Goal: Find specific page/section: Find specific page/section

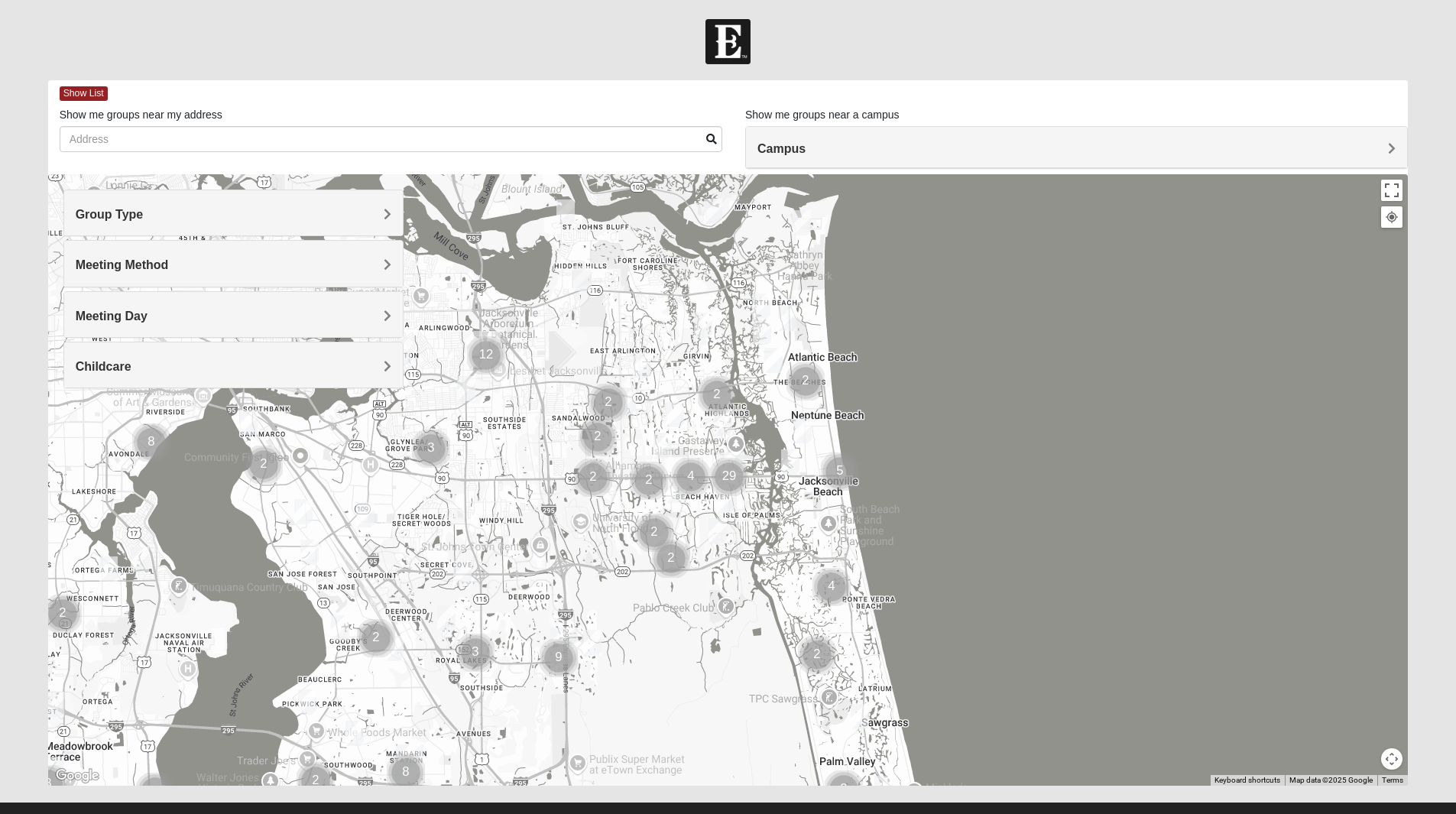
click at [376, 265] on h4 "Meeting Method" at bounding box center [233, 265] width 316 height 14
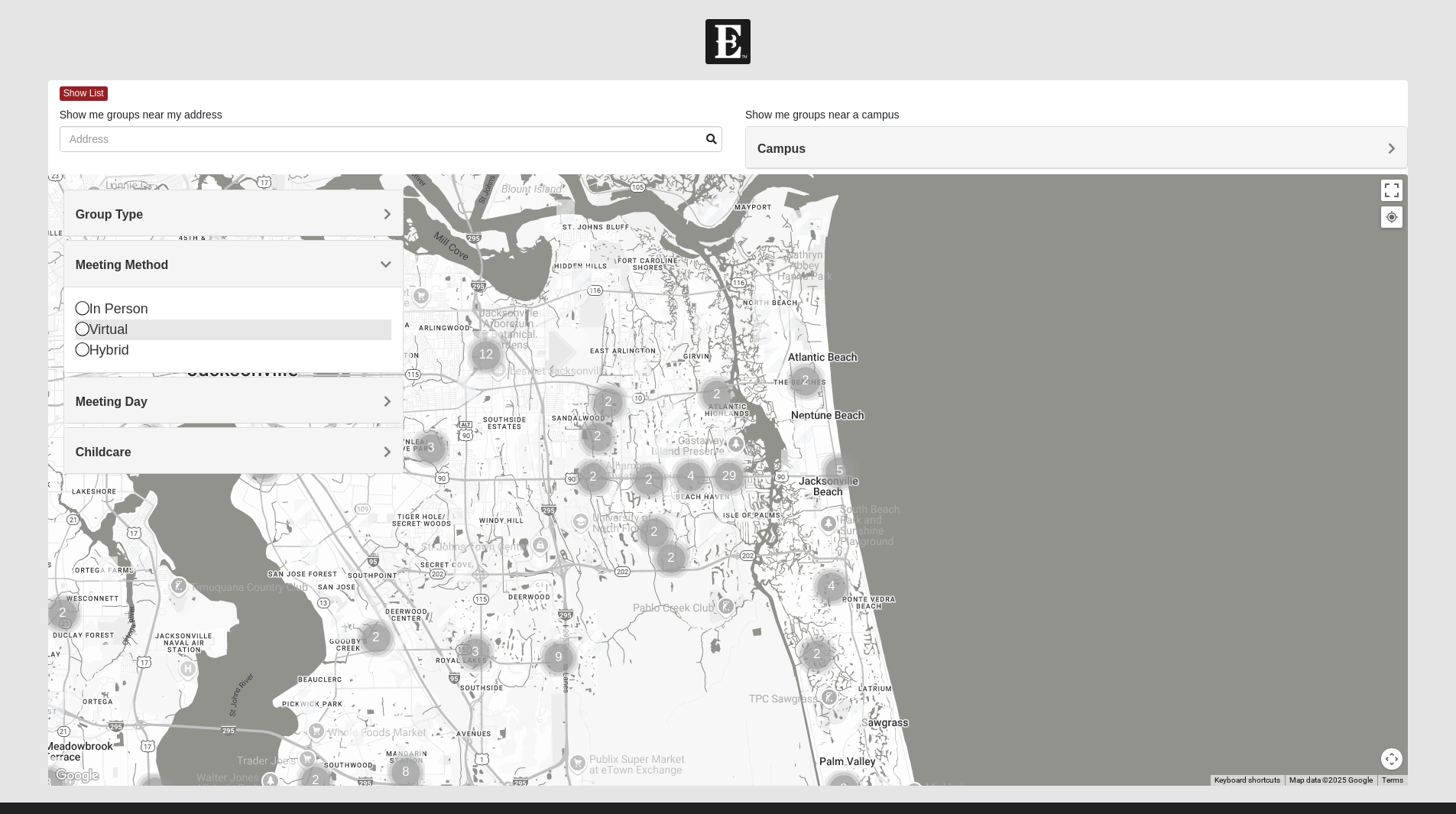
click at [84, 330] on icon at bounding box center [82, 328] width 14 height 14
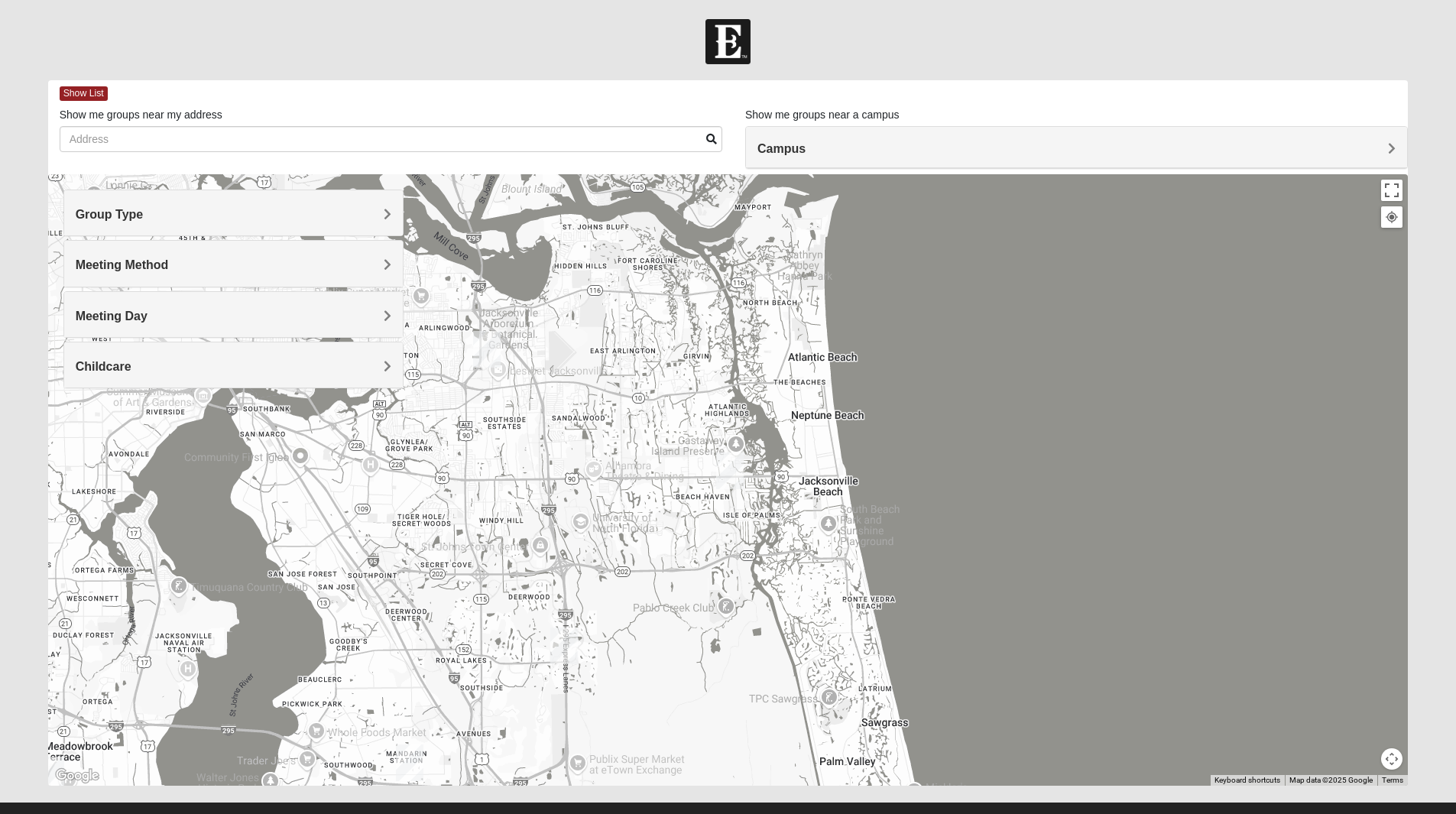
click at [378, 215] on h4 "Group Type" at bounding box center [233, 213] width 316 height 14
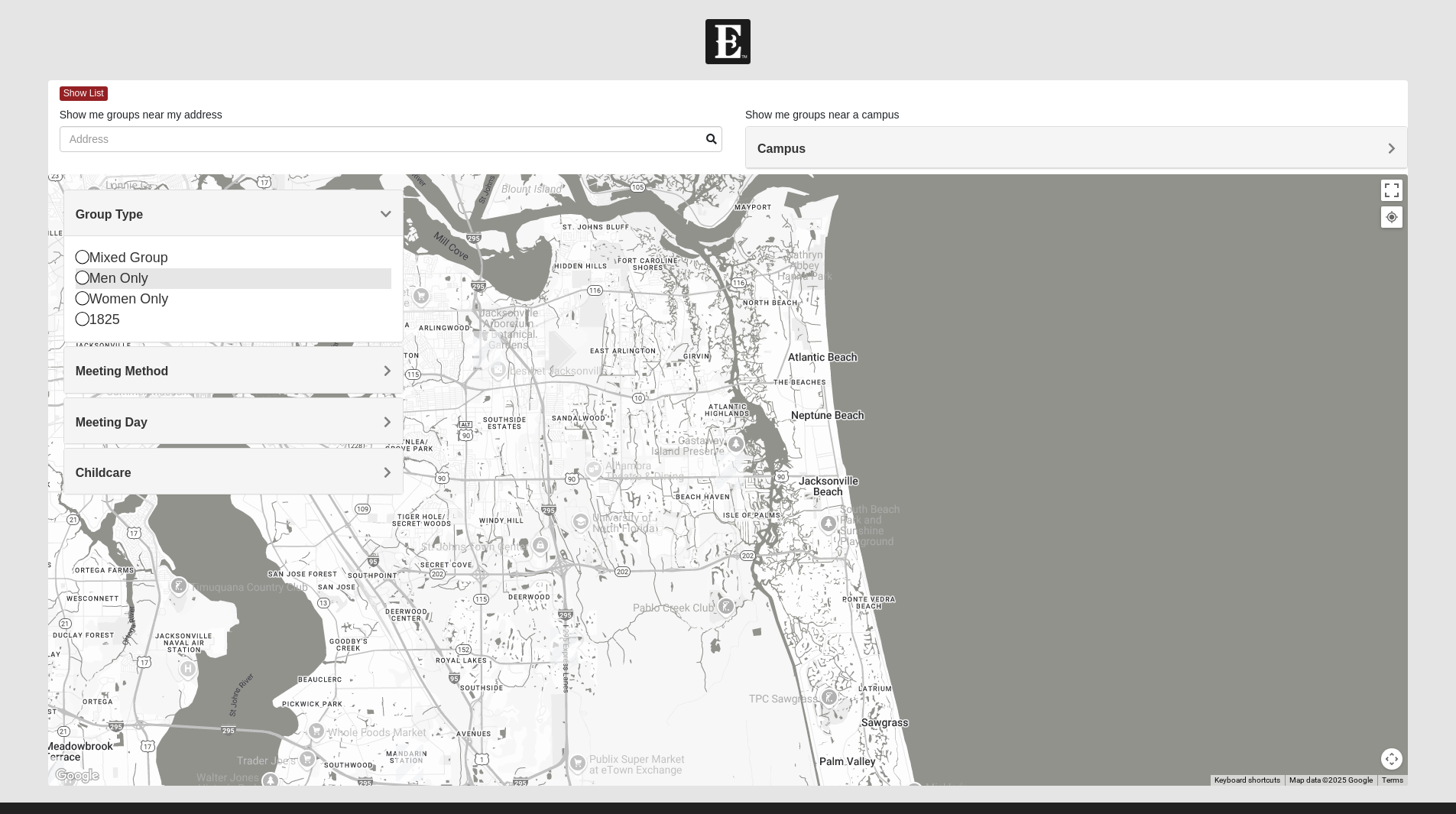
click at [81, 279] on icon at bounding box center [82, 277] width 14 height 14
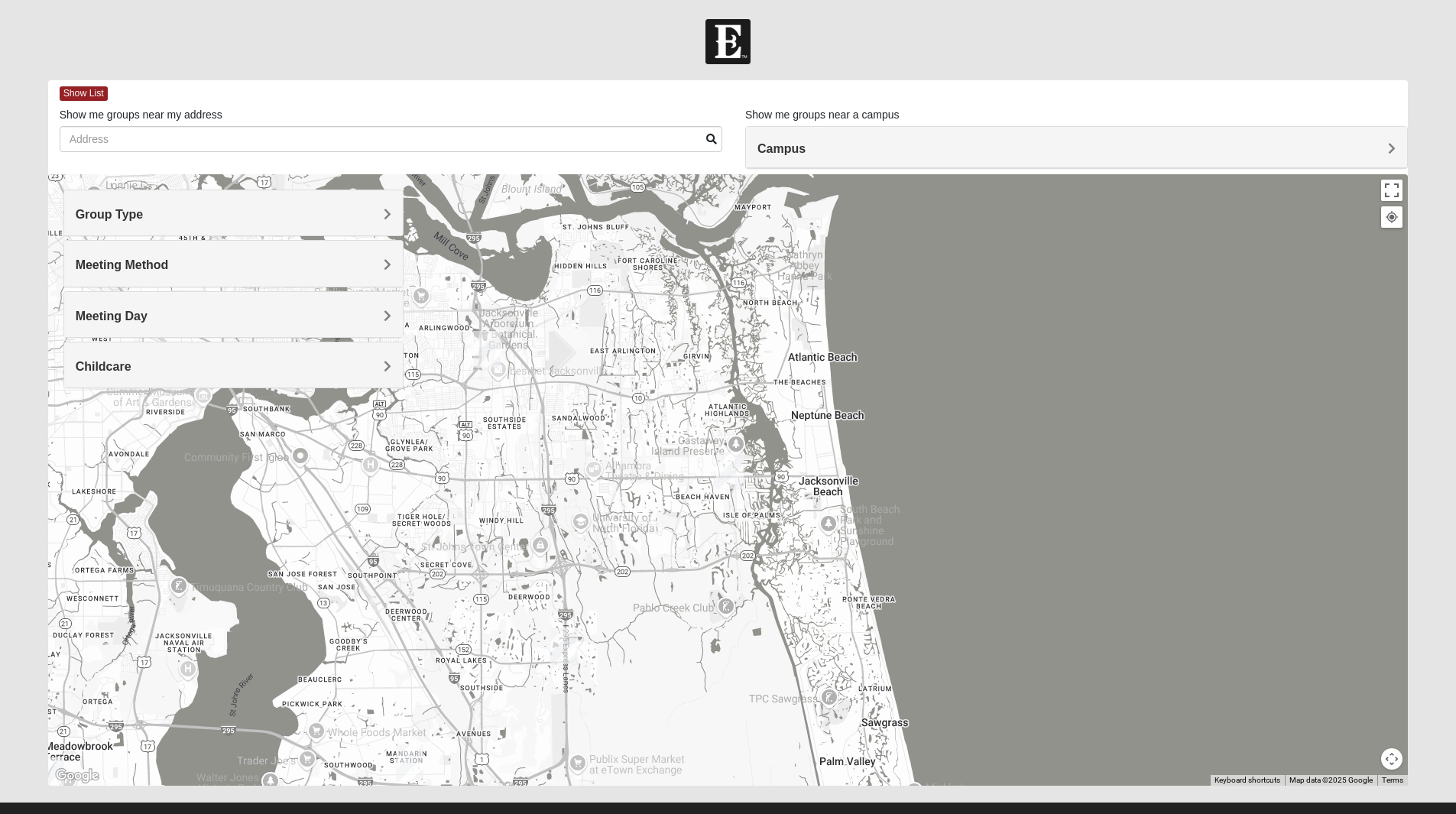
click at [380, 314] on h4 "Meeting Day" at bounding box center [233, 316] width 316 height 14
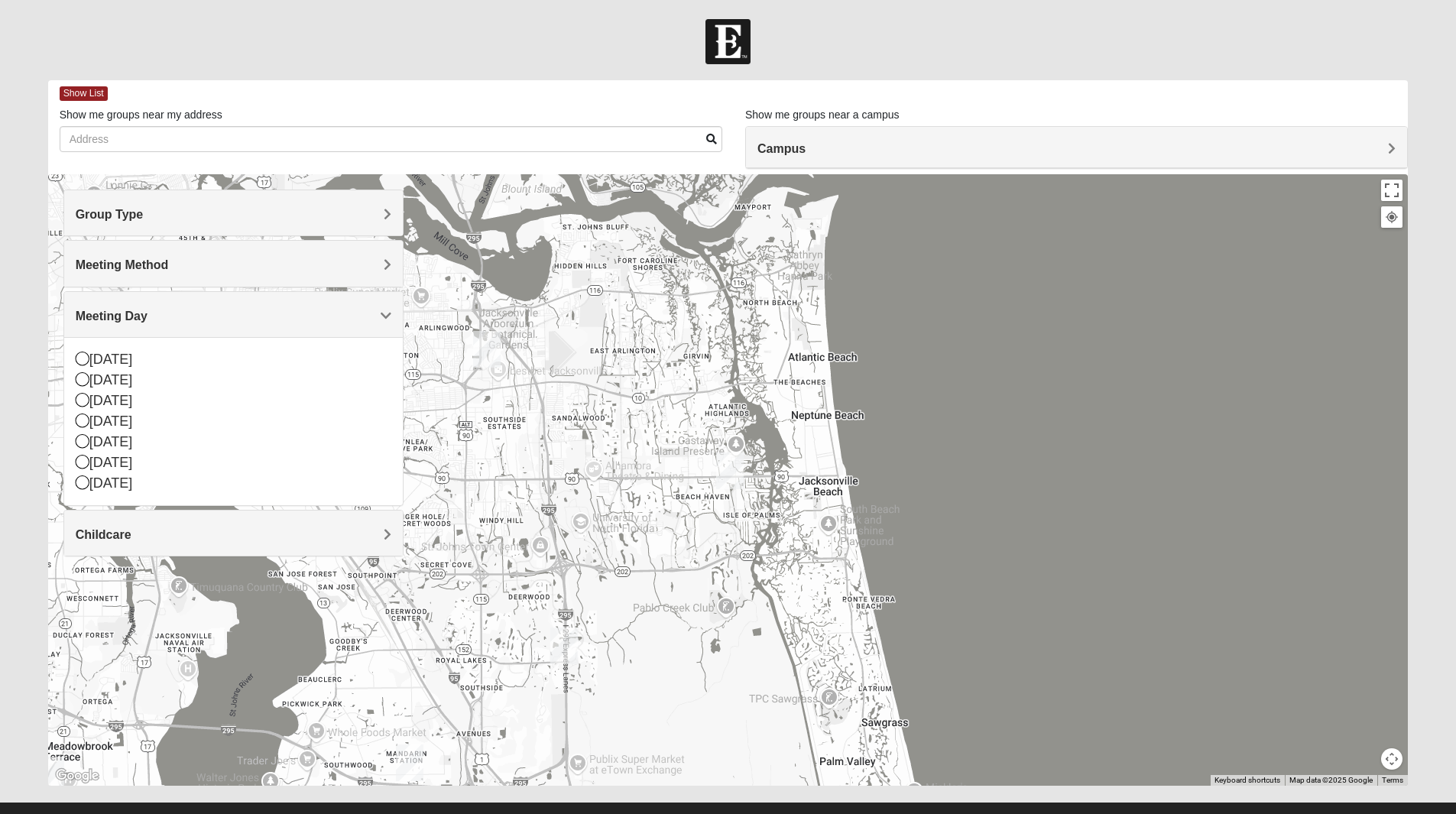
click at [294, 318] on h4 "Meeting Day" at bounding box center [233, 316] width 316 height 14
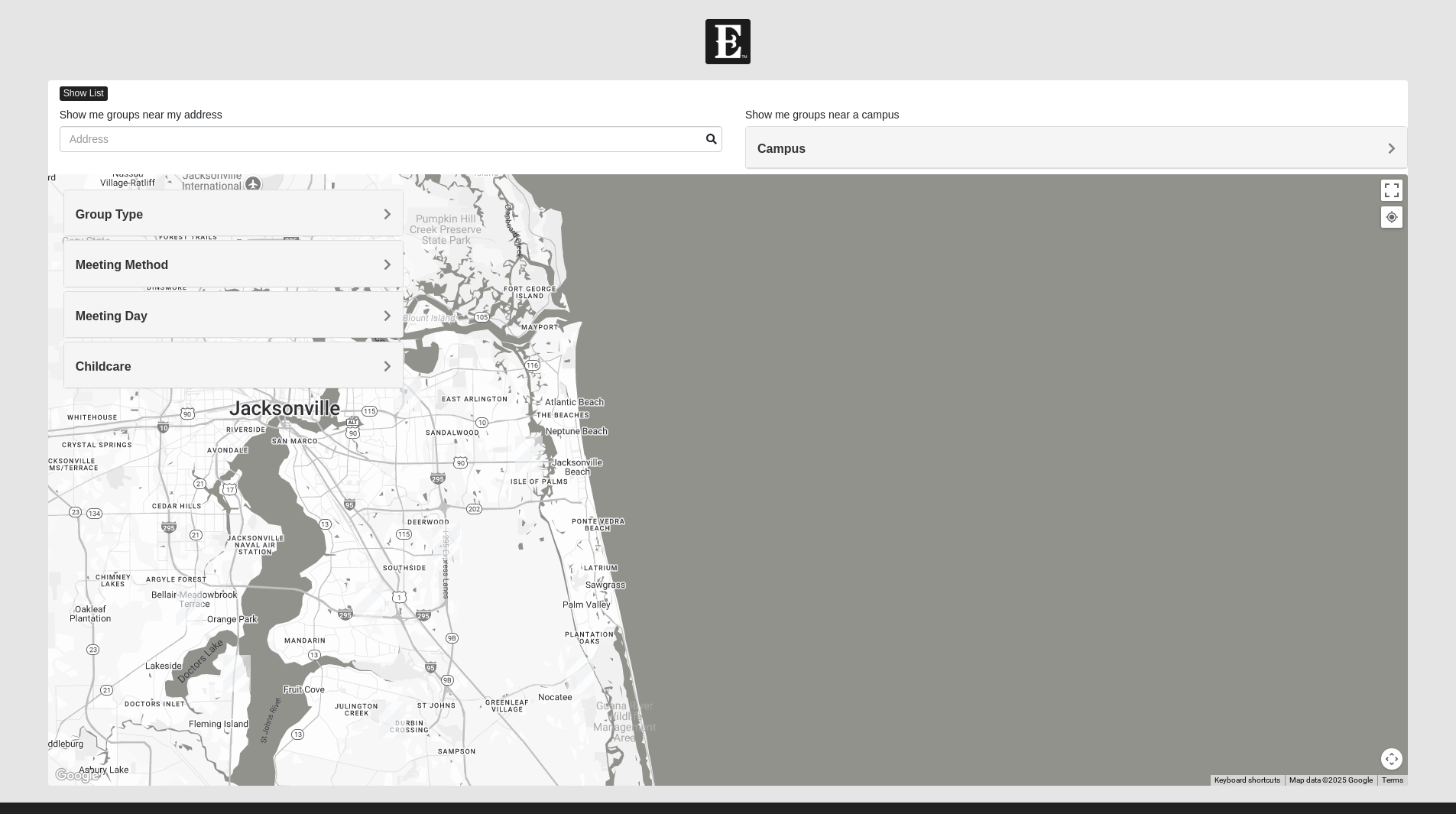
click at [72, 90] on span "Show List" at bounding box center [84, 93] width 48 height 14
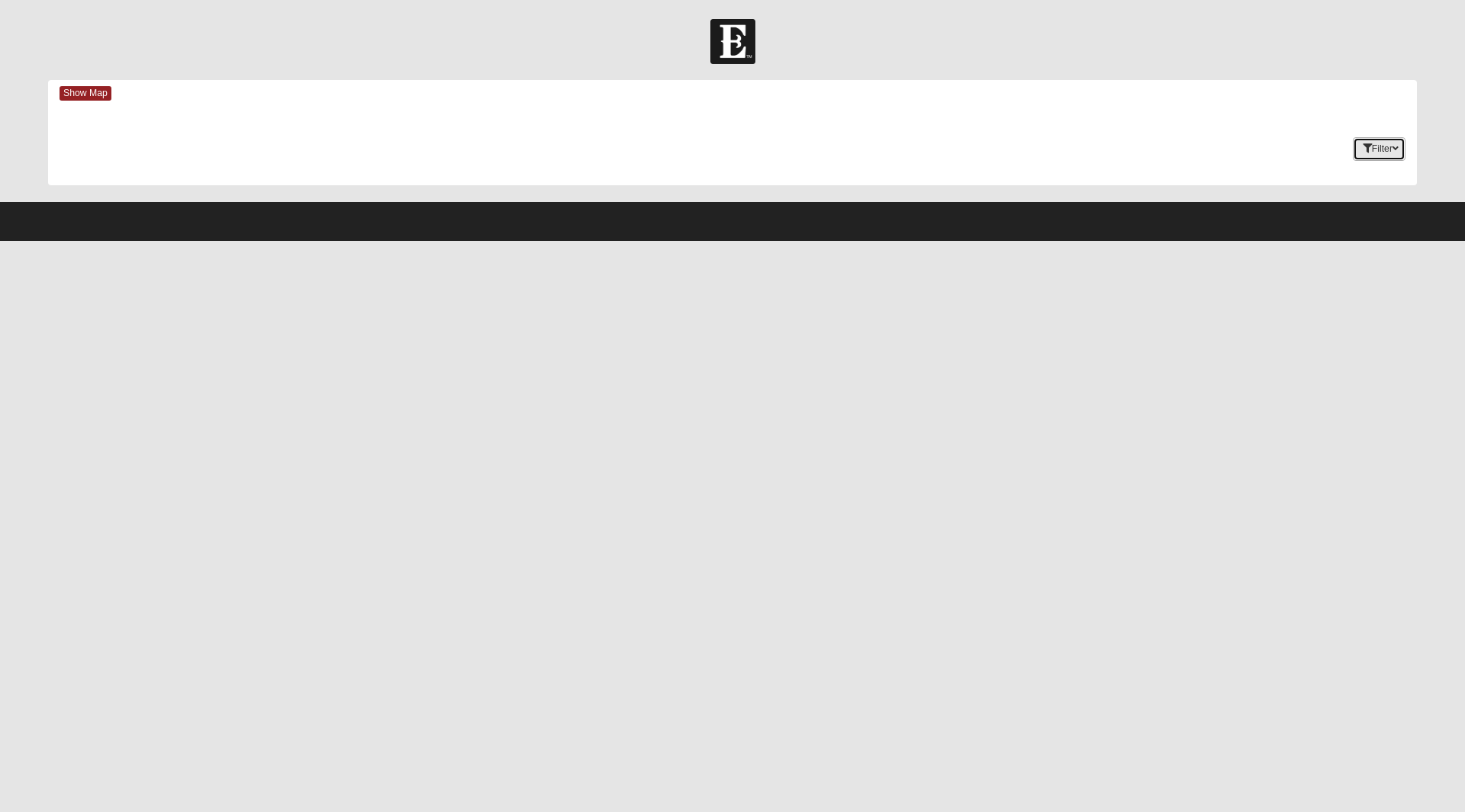
click at [1388, 144] on button "Filter" at bounding box center [1378, 148] width 53 height 24
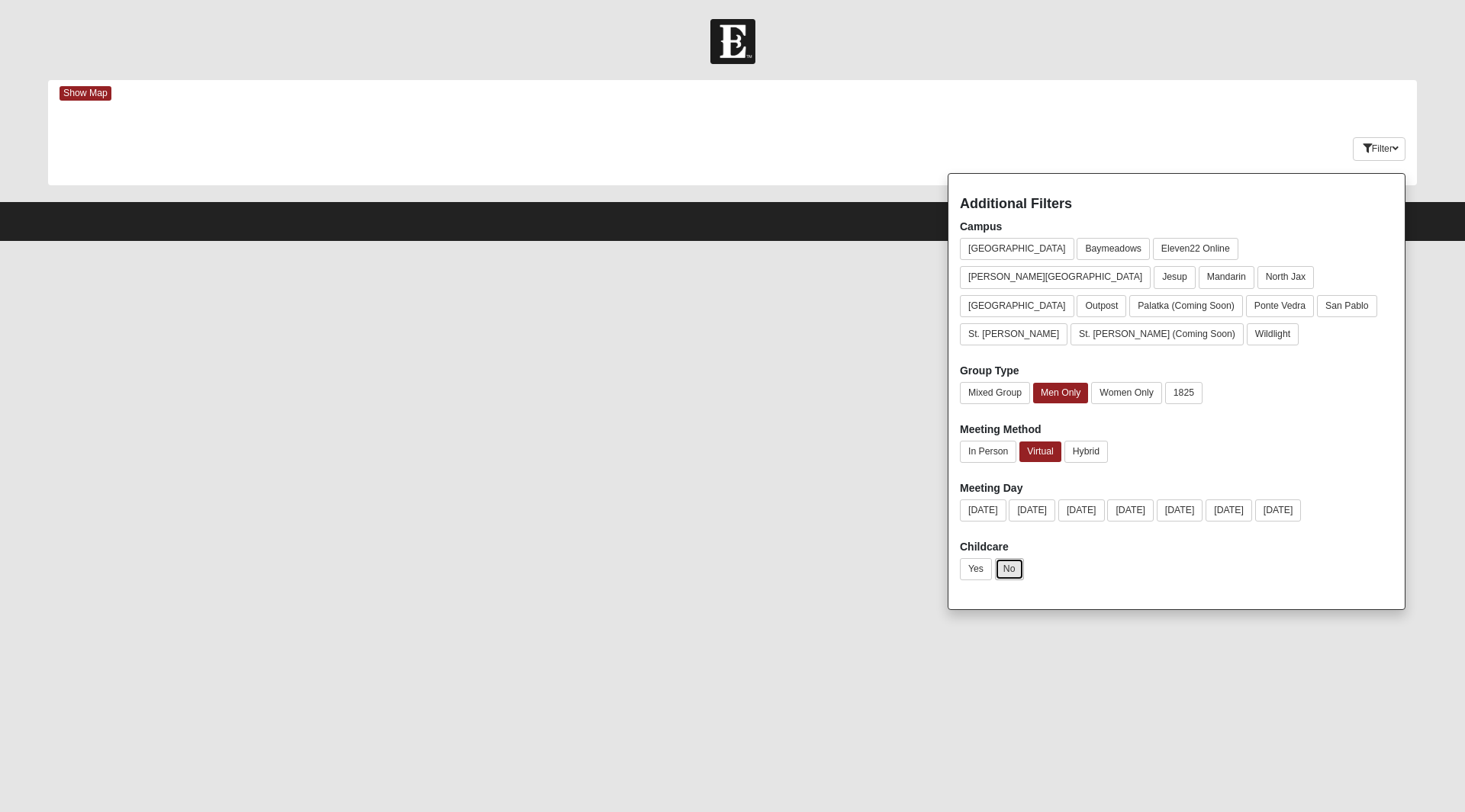
click at [1000, 558] on button "No" at bounding box center [1009, 568] width 29 height 22
click at [1055, 499] on button "[DATE]" at bounding box center [1031, 510] width 46 height 22
click at [1075, 499] on button "[DATE]" at bounding box center [1079, 510] width 46 height 22
click at [1152, 499] on button "[DATE]" at bounding box center [1129, 510] width 46 height 22
click at [1047, 499] on button "[DATE]" at bounding box center [1031, 510] width 46 height 22
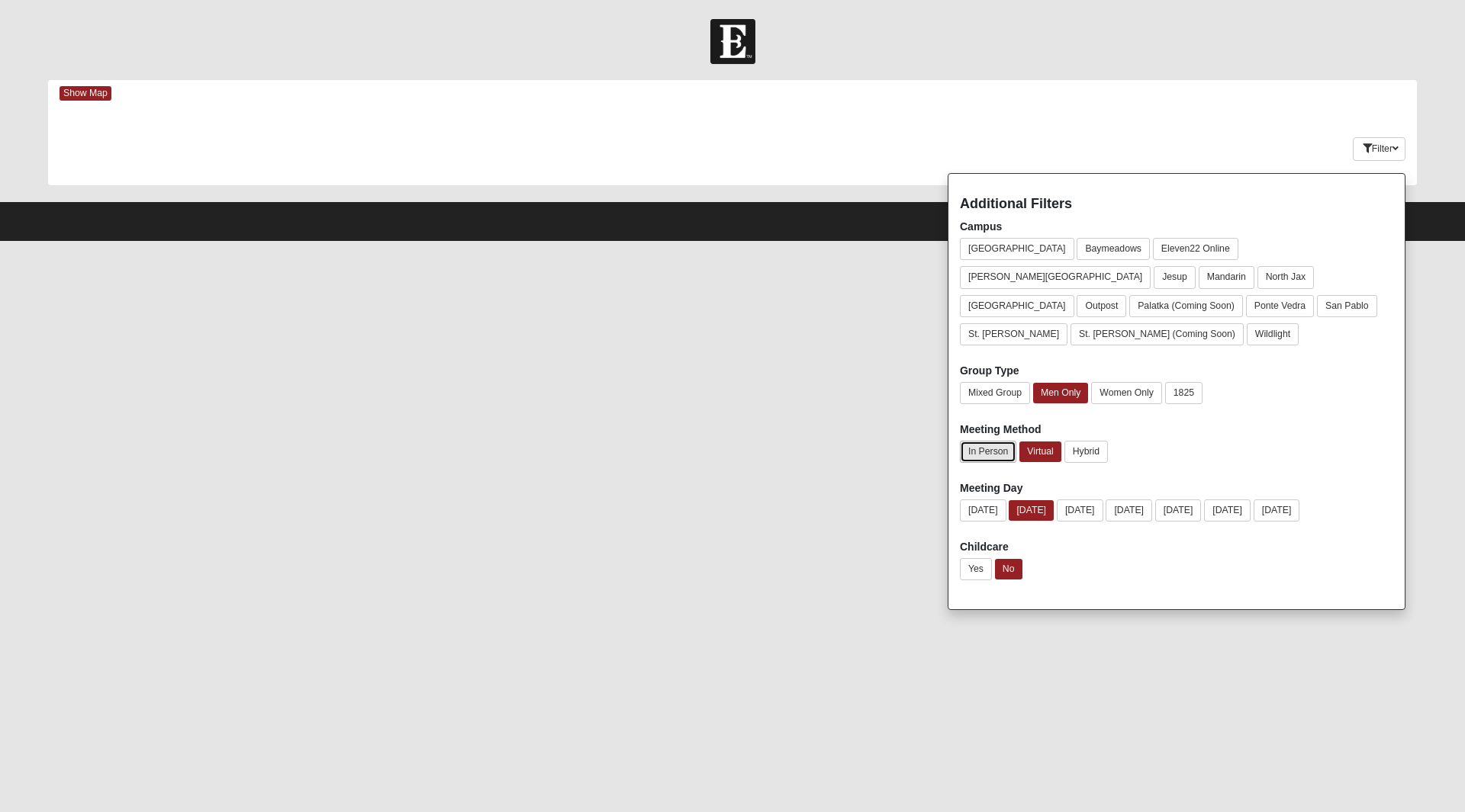
click at [997, 440] on button "In Person" at bounding box center [988, 451] width 57 height 22
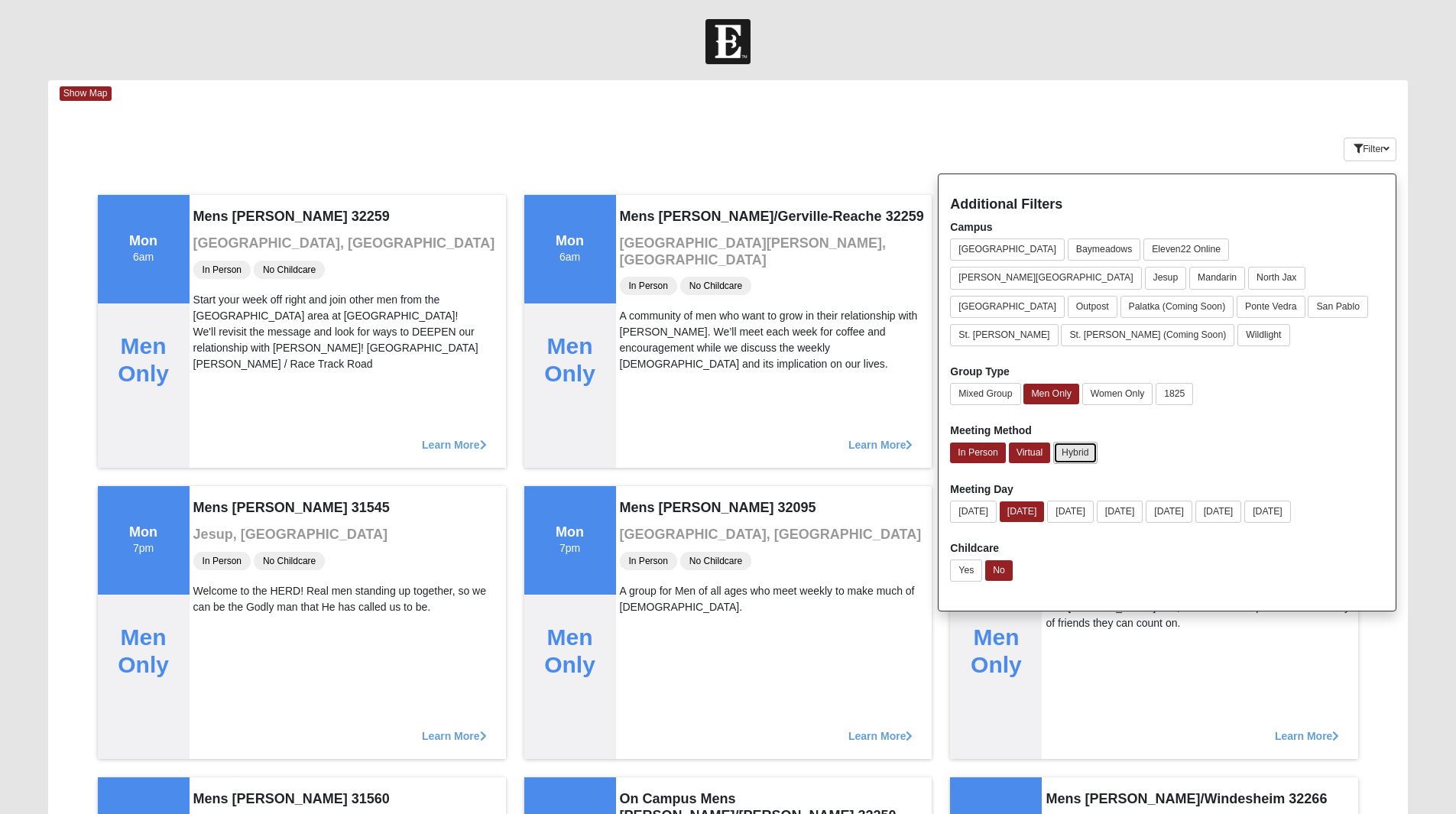
click at [1075, 441] on button "Hybrid" at bounding box center [1075, 452] width 43 height 22
click at [994, 441] on button "In Person" at bounding box center [977, 451] width 55 height 20
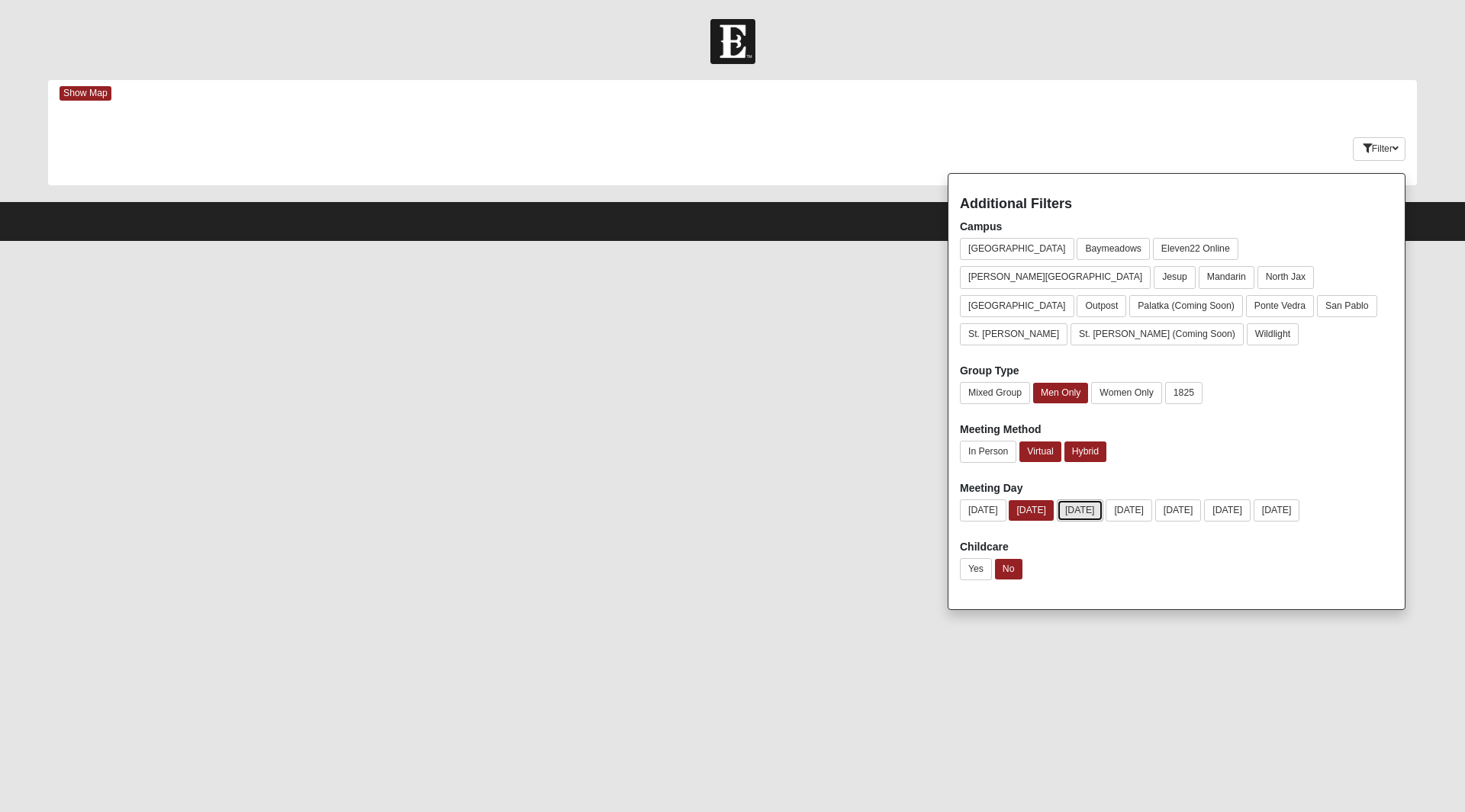
click at [1091, 499] on button "[DATE]" at bounding box center [1079, 510] width 46 height 22
click at [1139, 499] on button "[DATE]" at bounding box center [1129, 510] width 46 height 22
click at [1202, 499] on button "[DATE]" at bounding box center [1178, 510] width 46 height 22
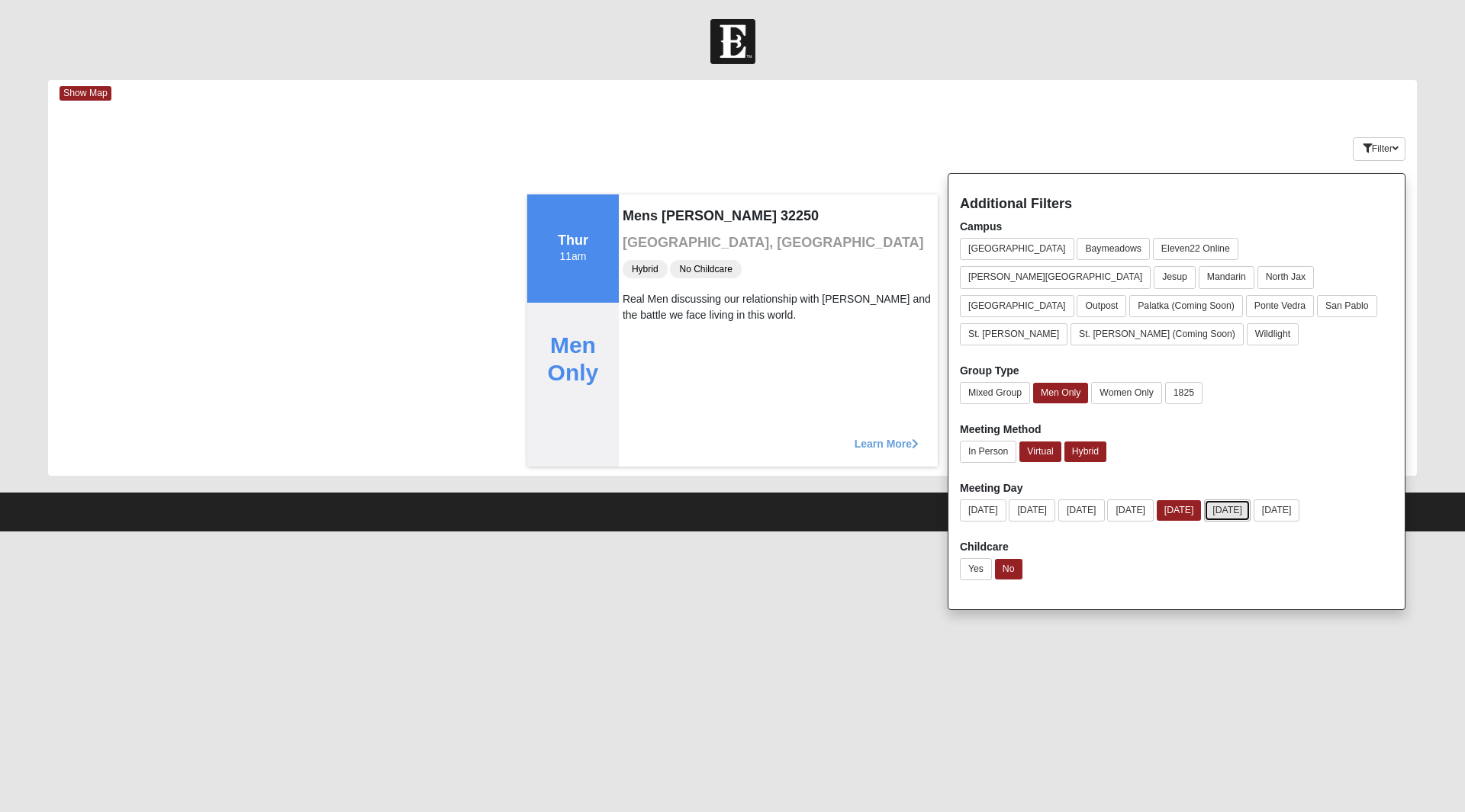
click at [1250, 499] on button "[DATE]" at bounding box center [1227, 510] width 46 height 22
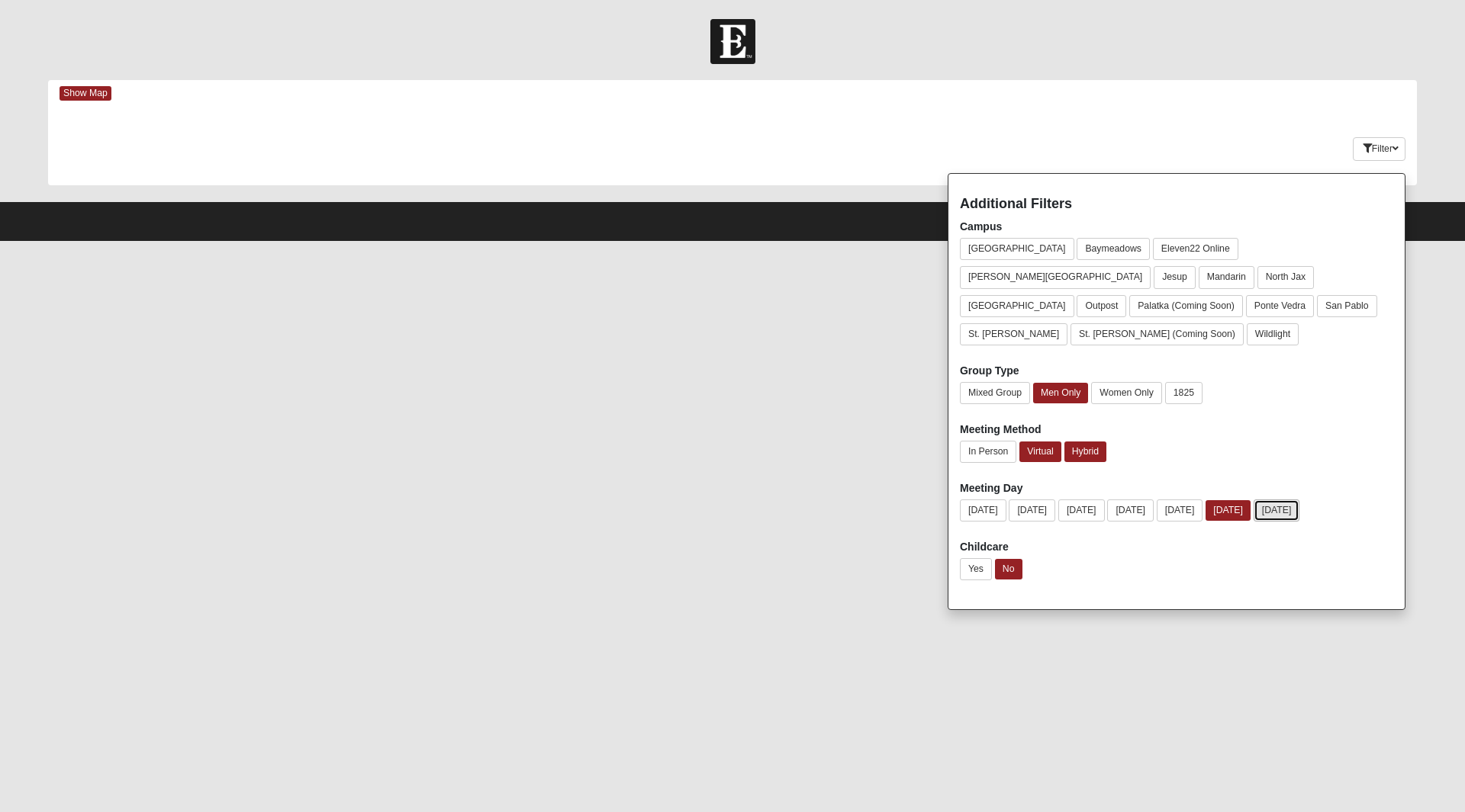
click at [1300, 499] on button "[DATE]" at bounding box center [1276, 510] width 46 height 22
click at [1080, 441] on button "Hybrid" at bounding box center [1085, 451] width 42 height 20
click at [1185, 382] on button "1825" at bounding box center [1184, 393] width 38 height 22
click at [983, 440] on button "In Person" at bounding box center [988, 451] width 57 height 22
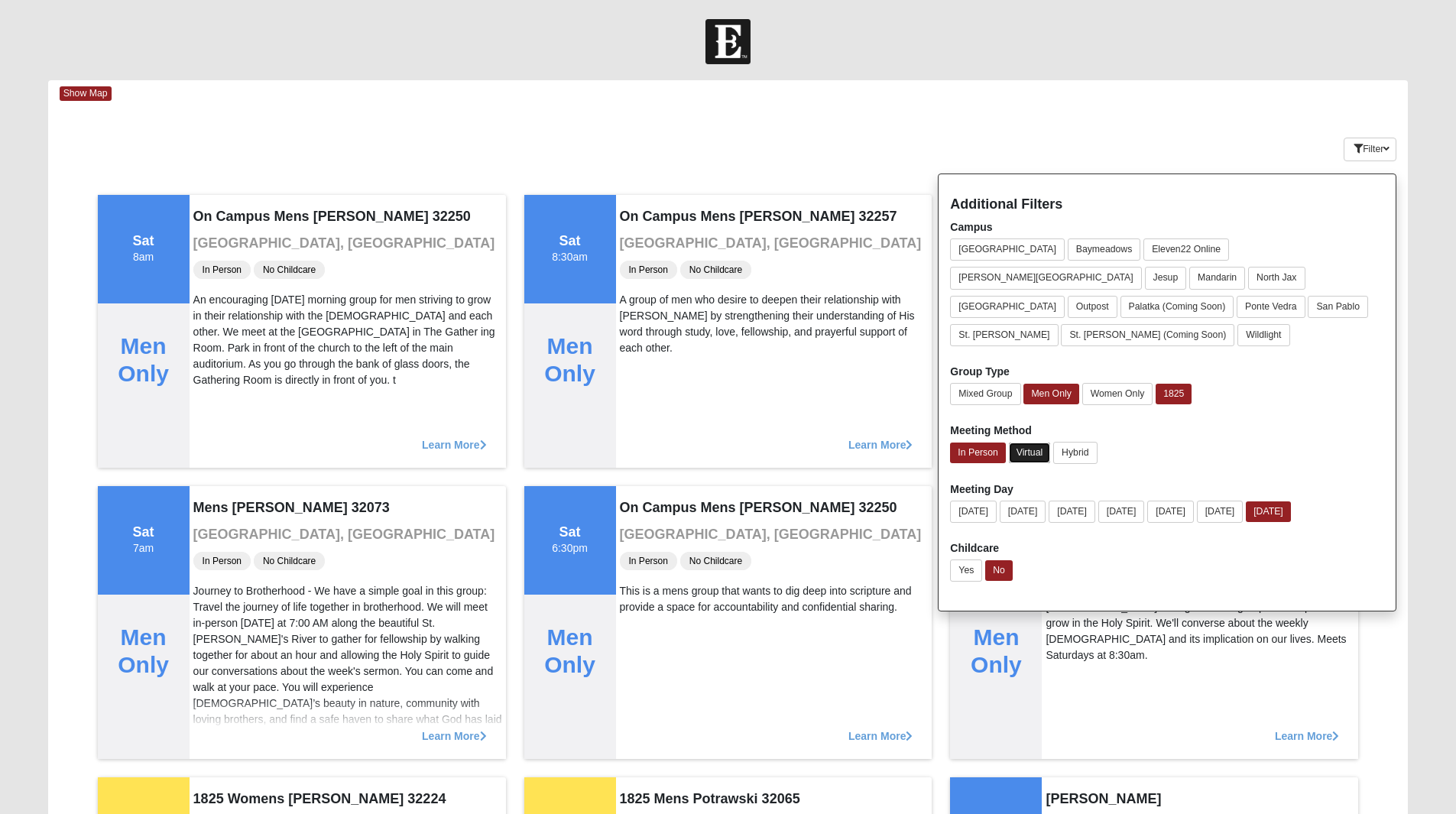
click at [1026, 442] on button "Virtual" at bounding box center [1030, 452] width 42 height 20
click at [995, 383] on button "Mixed Group" at bounding box center [985, 394] width 70 height 22
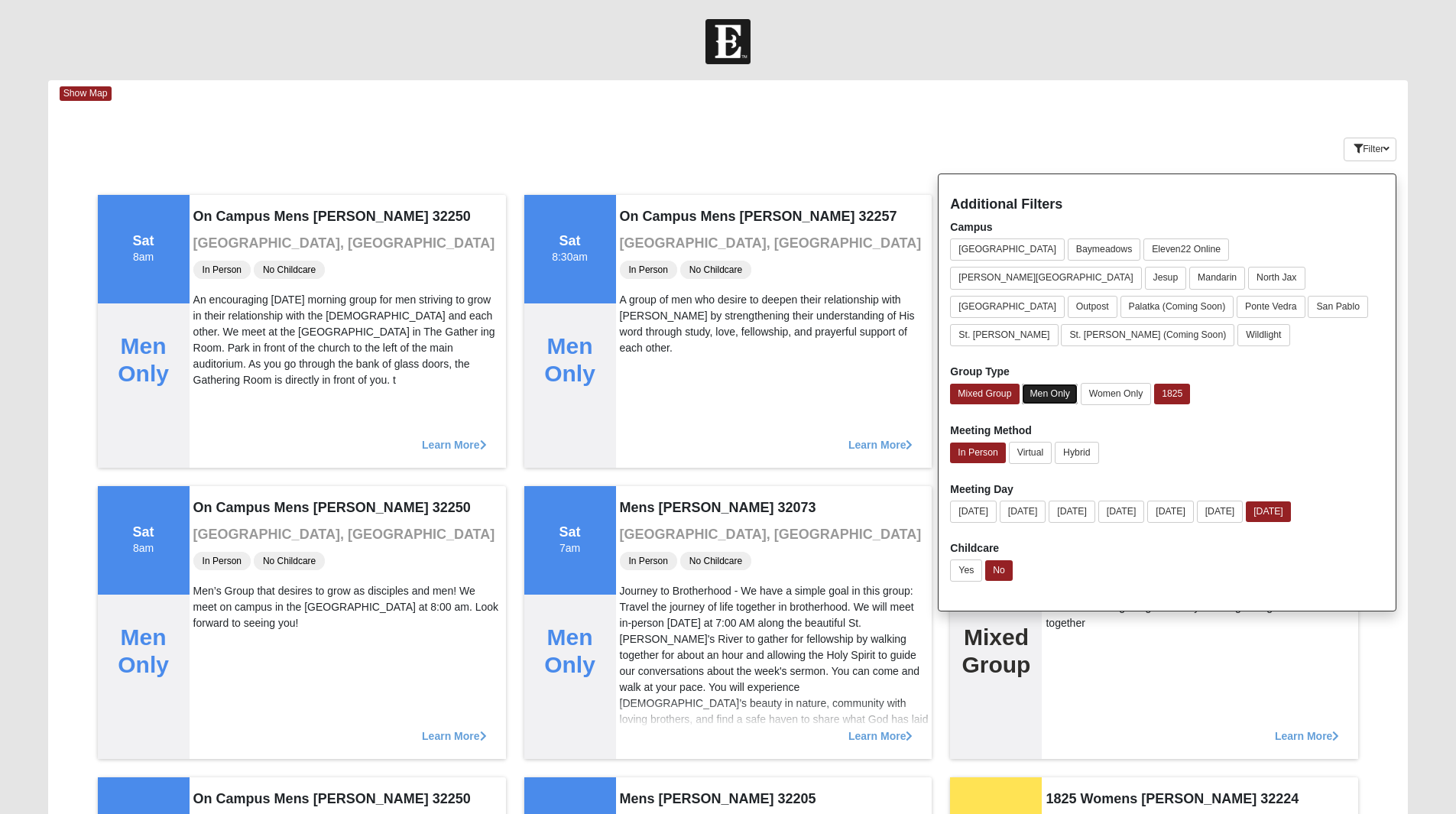
click at [1029, 383] on button "Men Only" at bounding box center [1049, 393] width 55 height 20
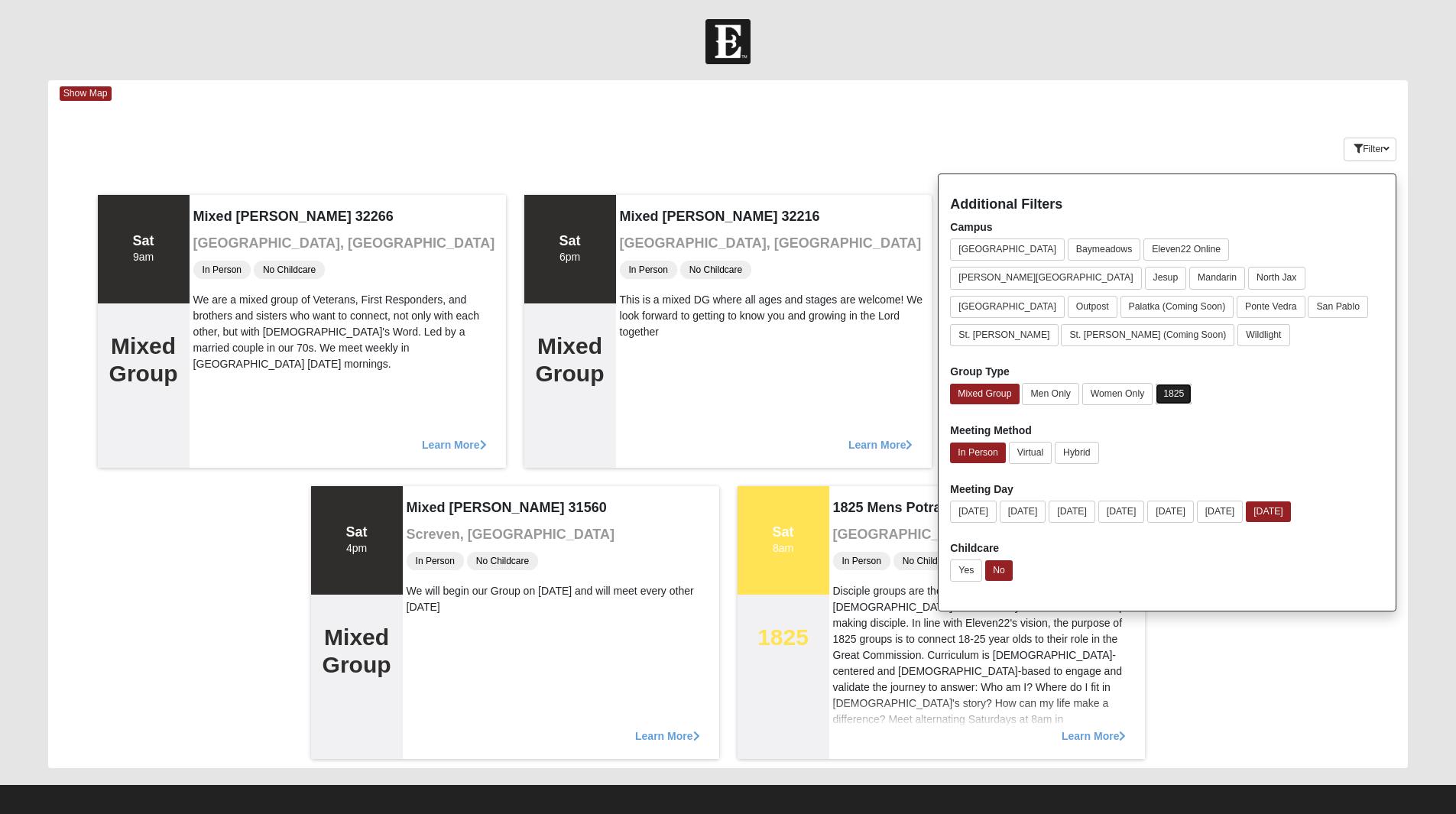
click at [1159, 383] on button "1825" at bounding box center [1173, 393] width 36 height 20
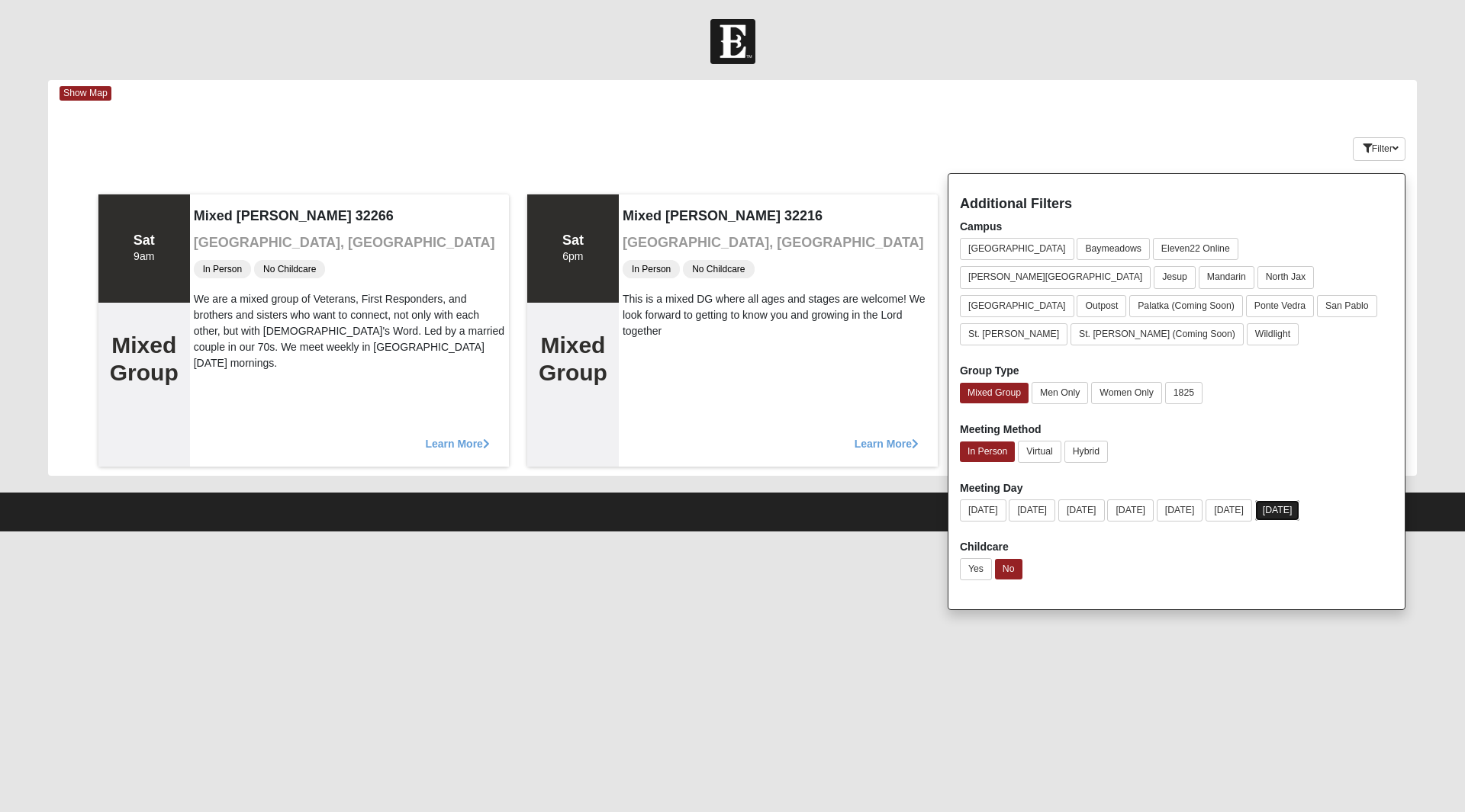
click at [1300, 500] on button "[DATE]" at bounding box center [1277, 510] width 45 height 20
